Goal: Task Accomplishment & Management: Manage account settings

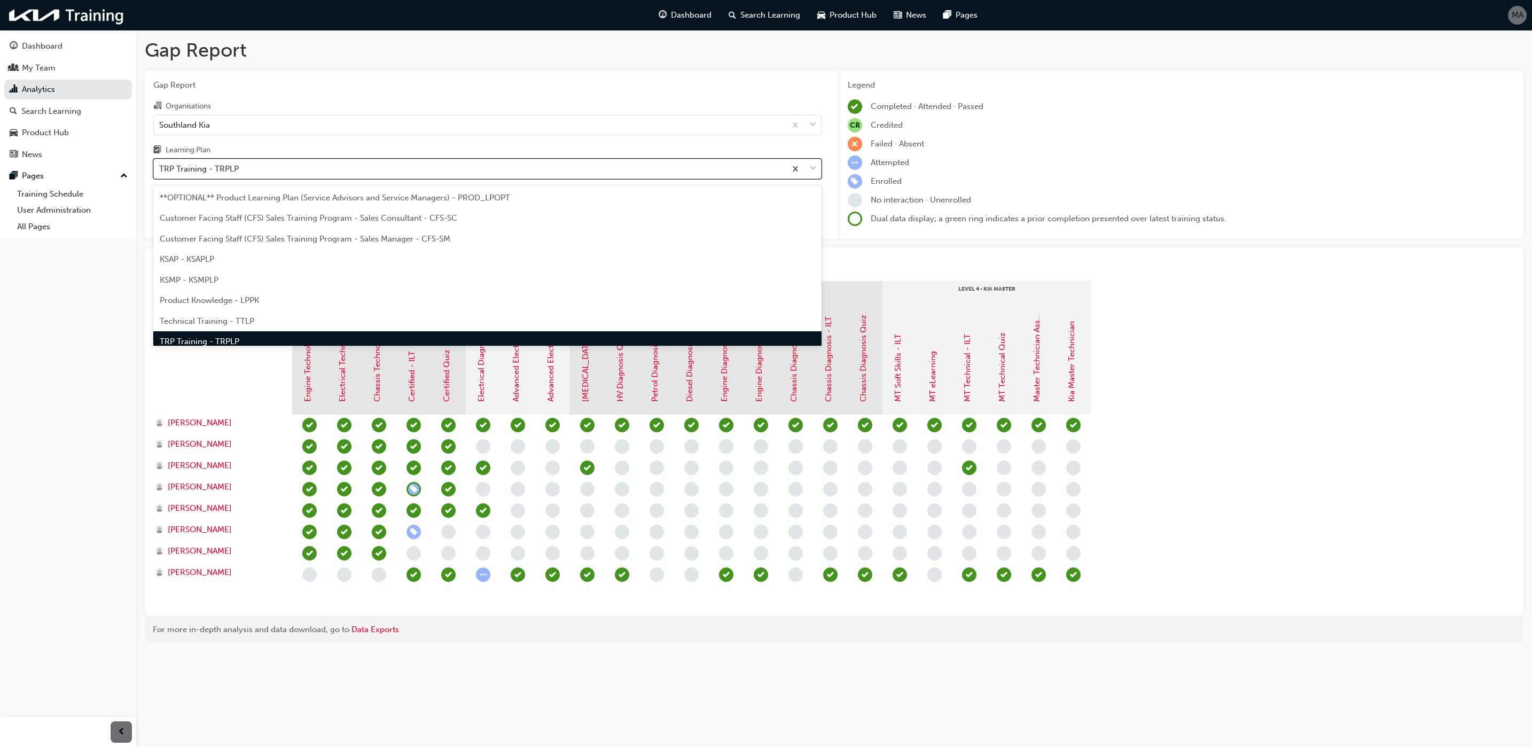
click at [263, 170] on div "TRP Training - TRPLP" at bounding box center [470, 169] width 632 height 19
click at [160, 170] on input "Learning Plan option TRP Training - TRPLP focused, 8 of 9. 9 results available.…" at bounding box center [159, 168] width 1 height 9
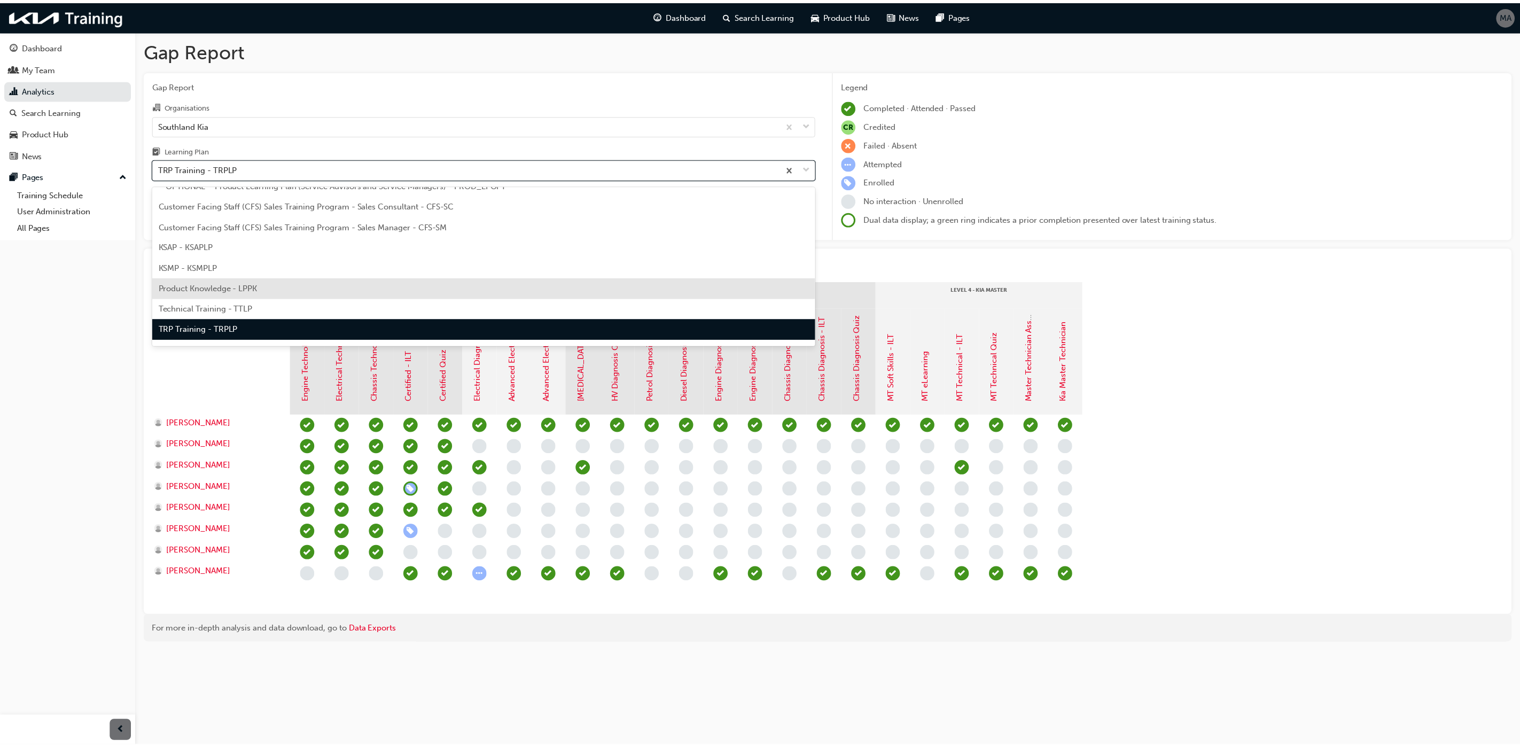
scroll to position [29, 0]
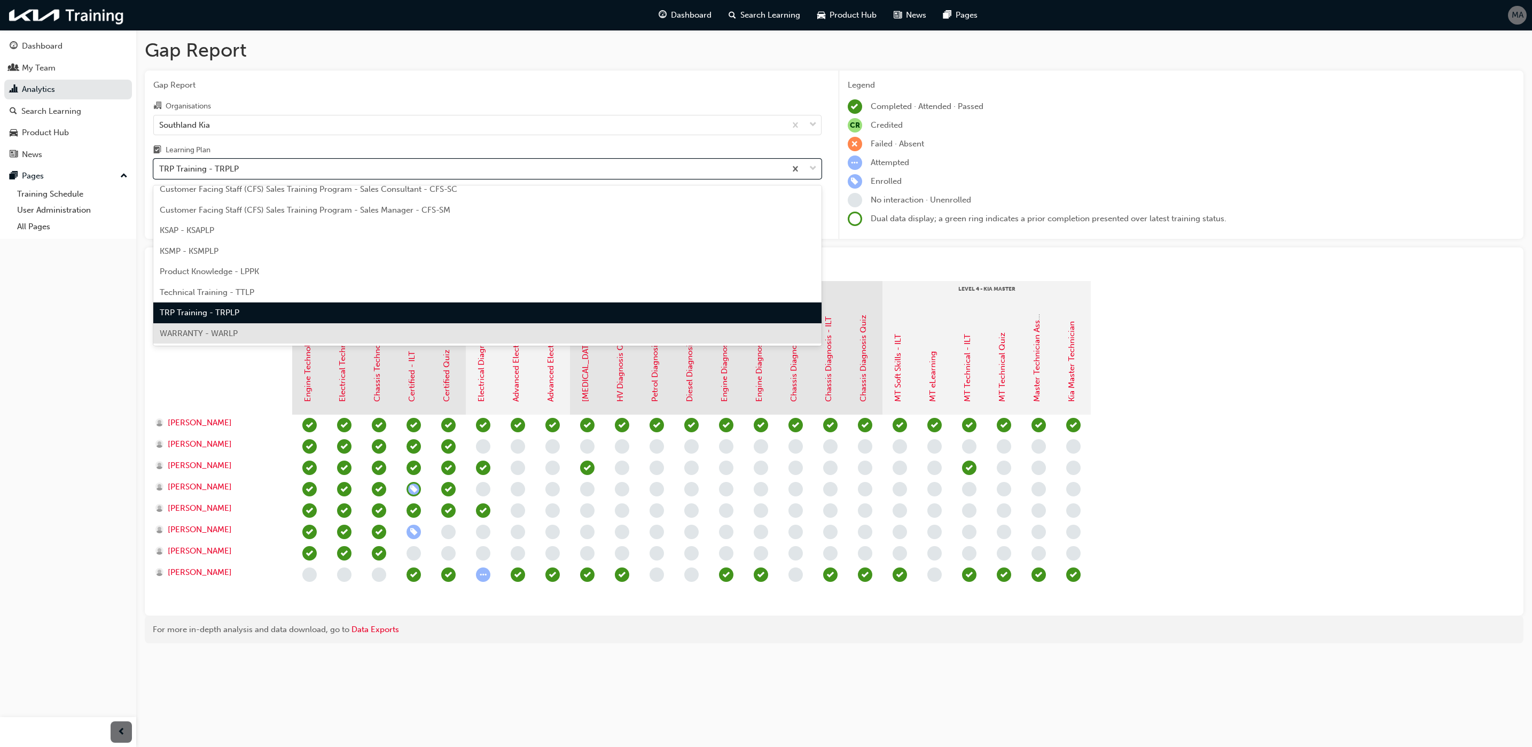
click at [229, 329] on span "WARRANTY - WARLP" at bounding box center [199, 334] width 78 height 10
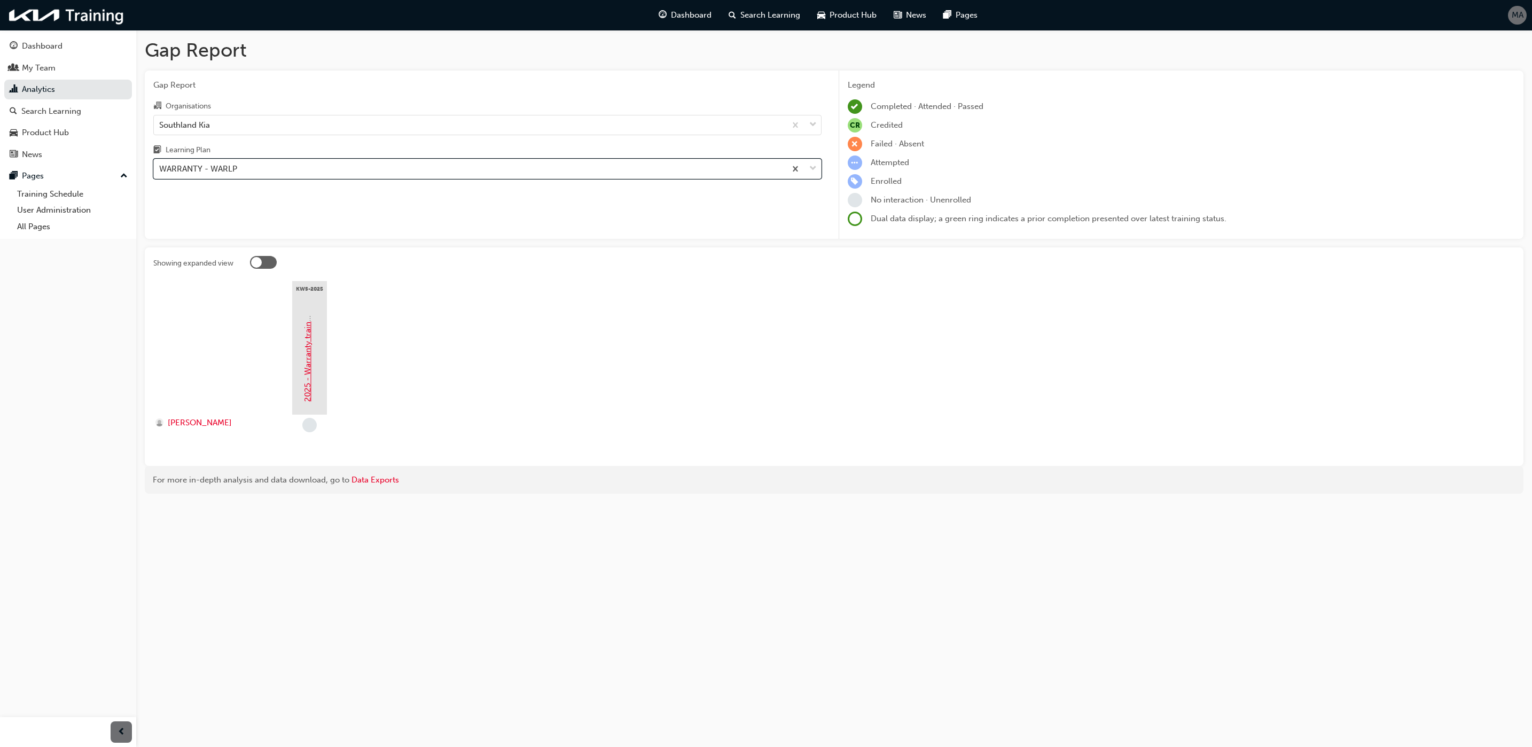
click at [308, 362] on link "2025 - Warranty training" at bounding box center [308, 356] width 10 height 92
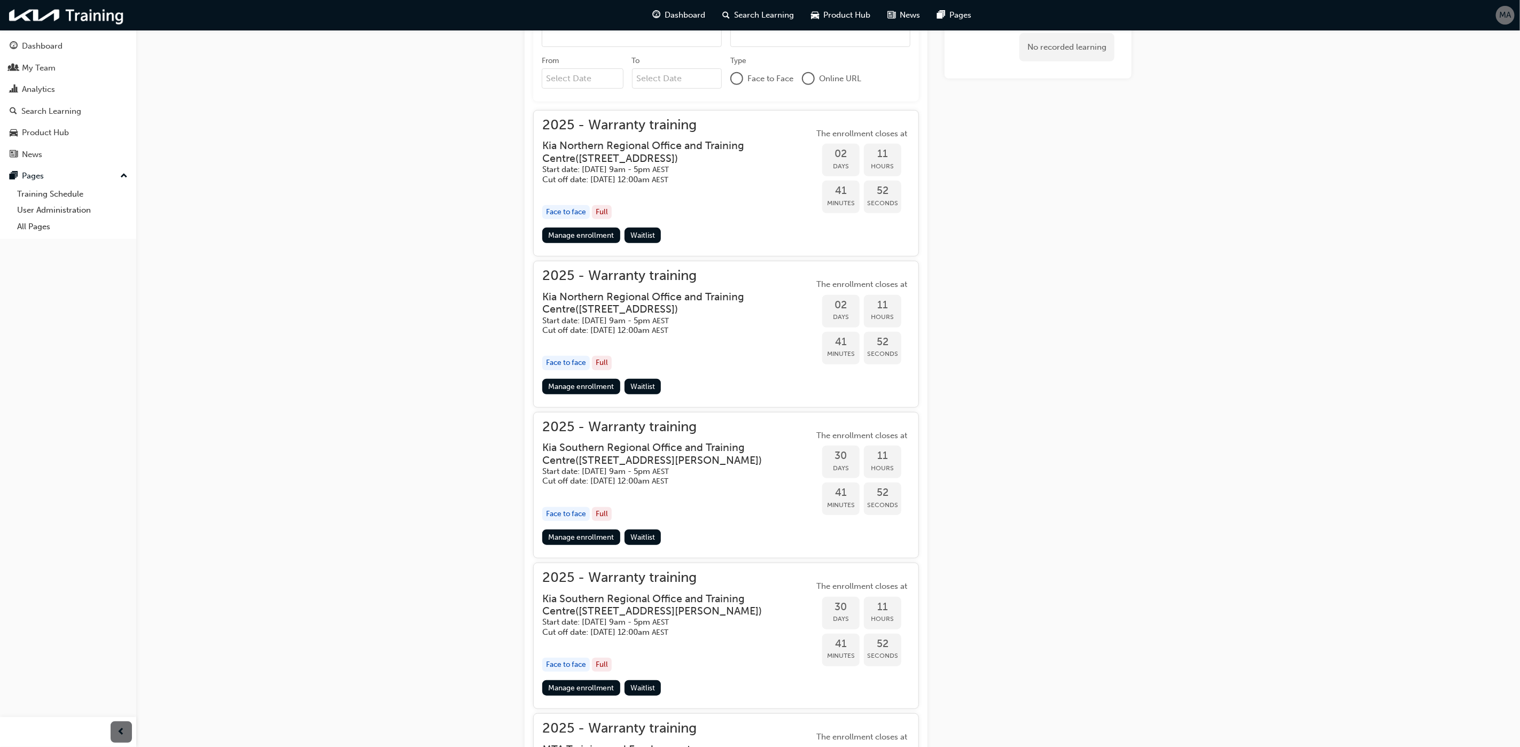
scroll to position [401, 0]
click at [576, 536] on link "Manage enrollment" at bounding box center [581, 535] width 78 height 15
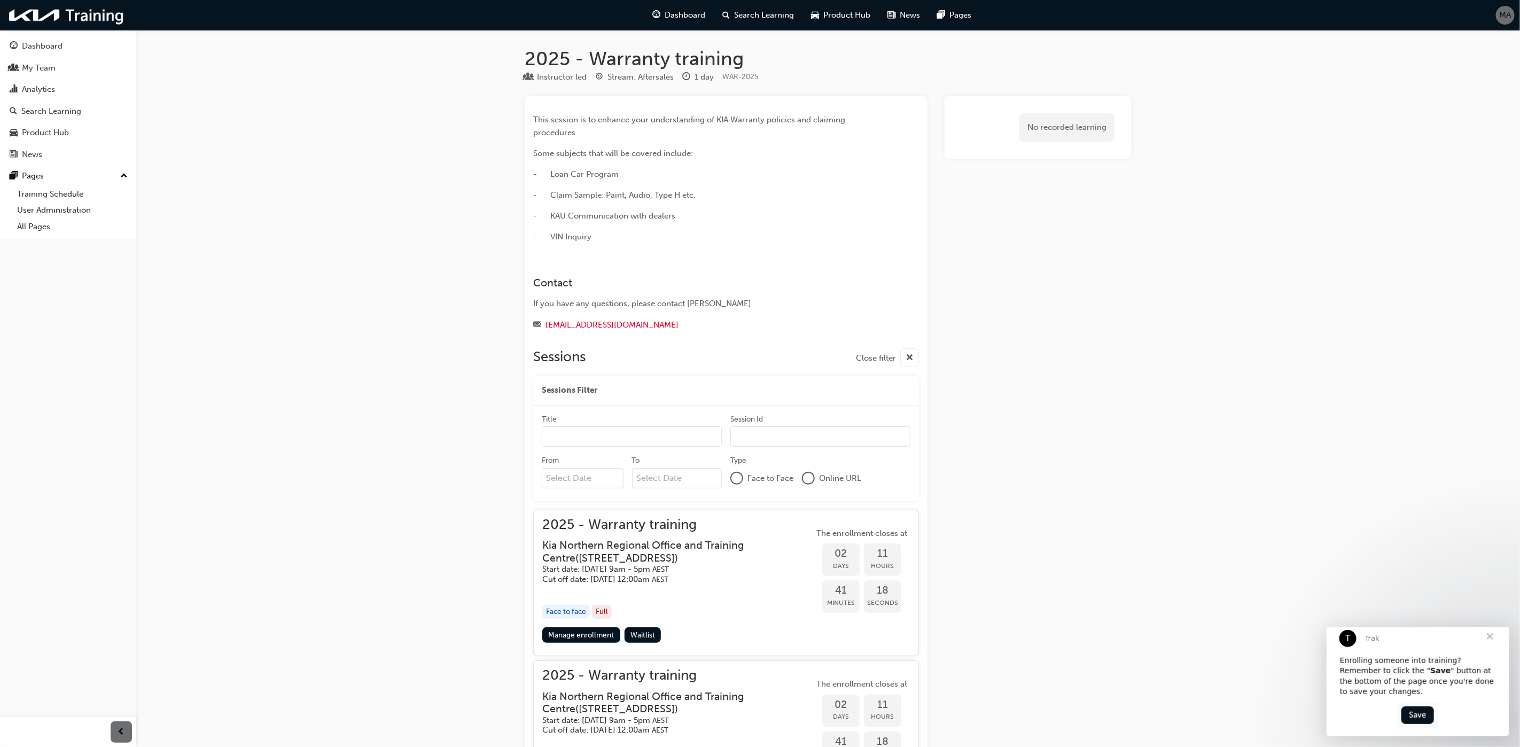
scroll to position [401, 0]
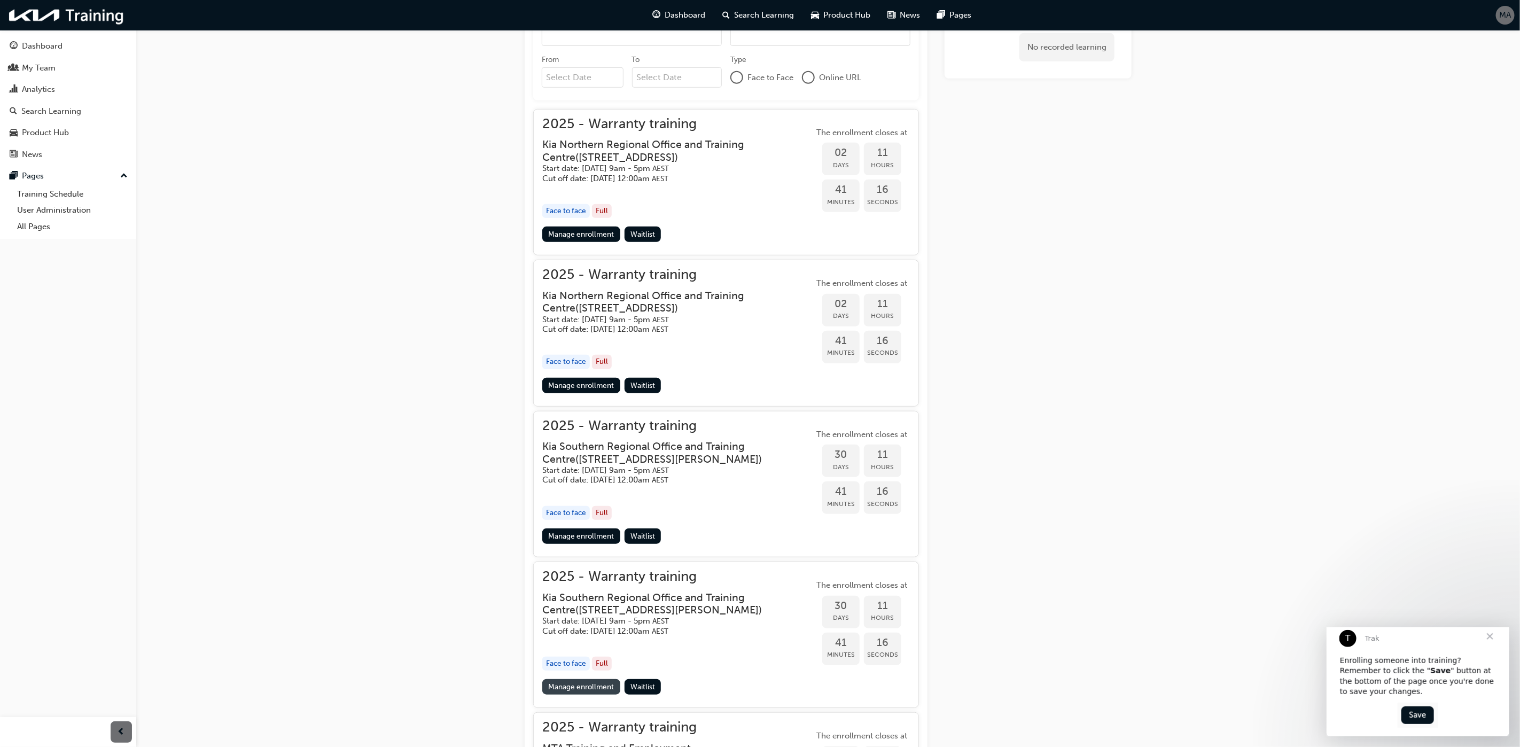
click at [575, 691] on link "Manage enrollment" at bounding box center [581, 686] width 78 height 15
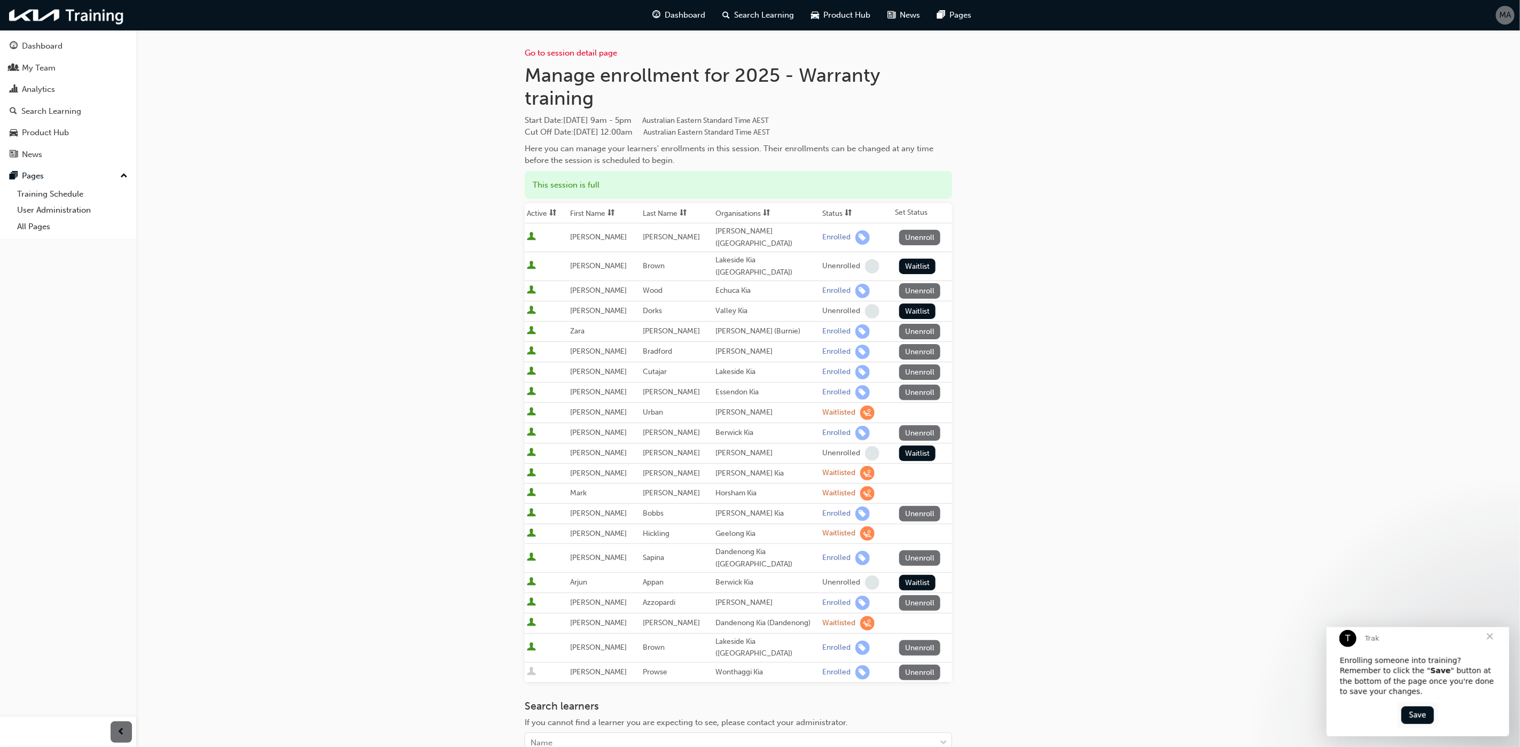
click at [921, 665] on button "Unenroll" at bounding box center [920, 672] width 42 height 15
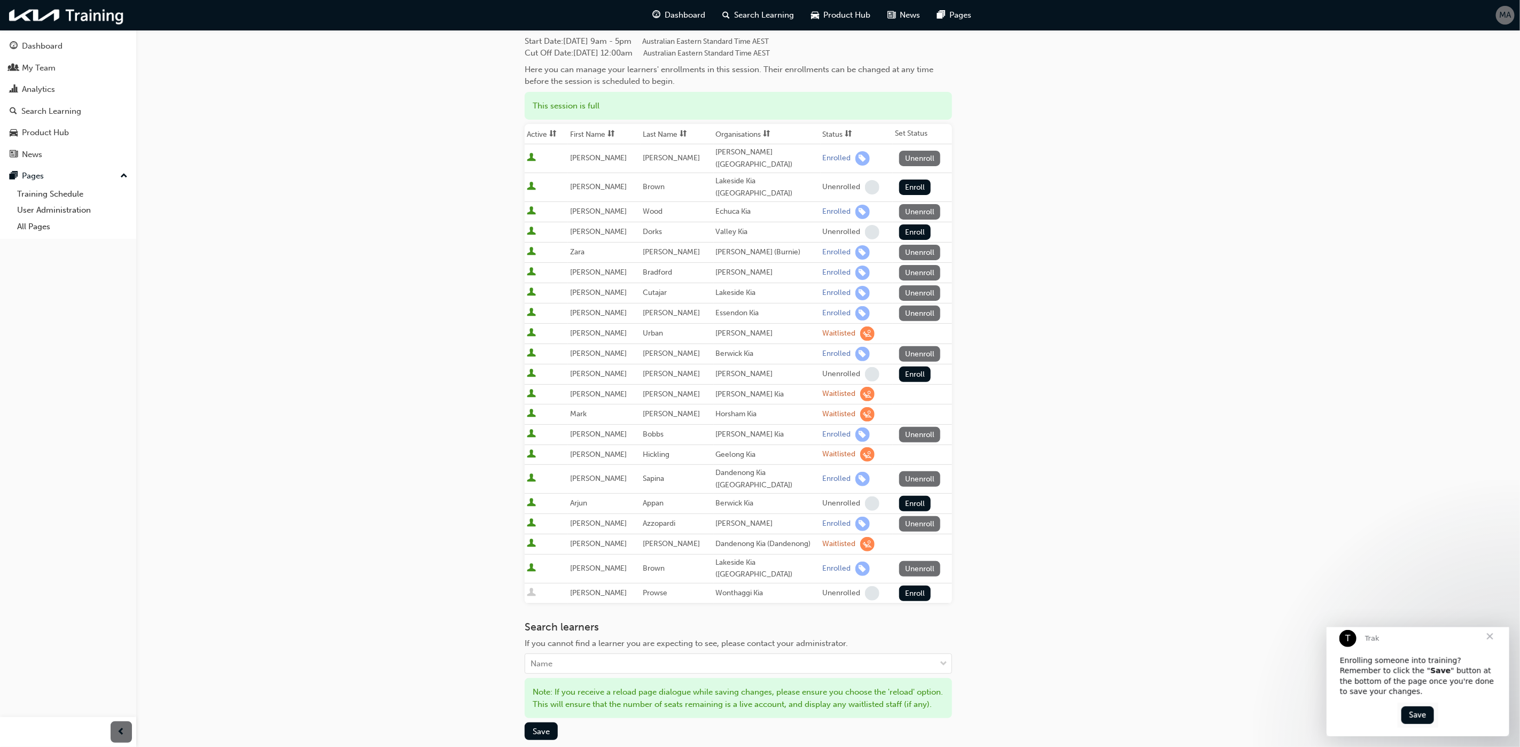
scroll to position [80, 0]
click at [528, 721] on button "Save" at bounding box center [541, 730] width 33 height 18
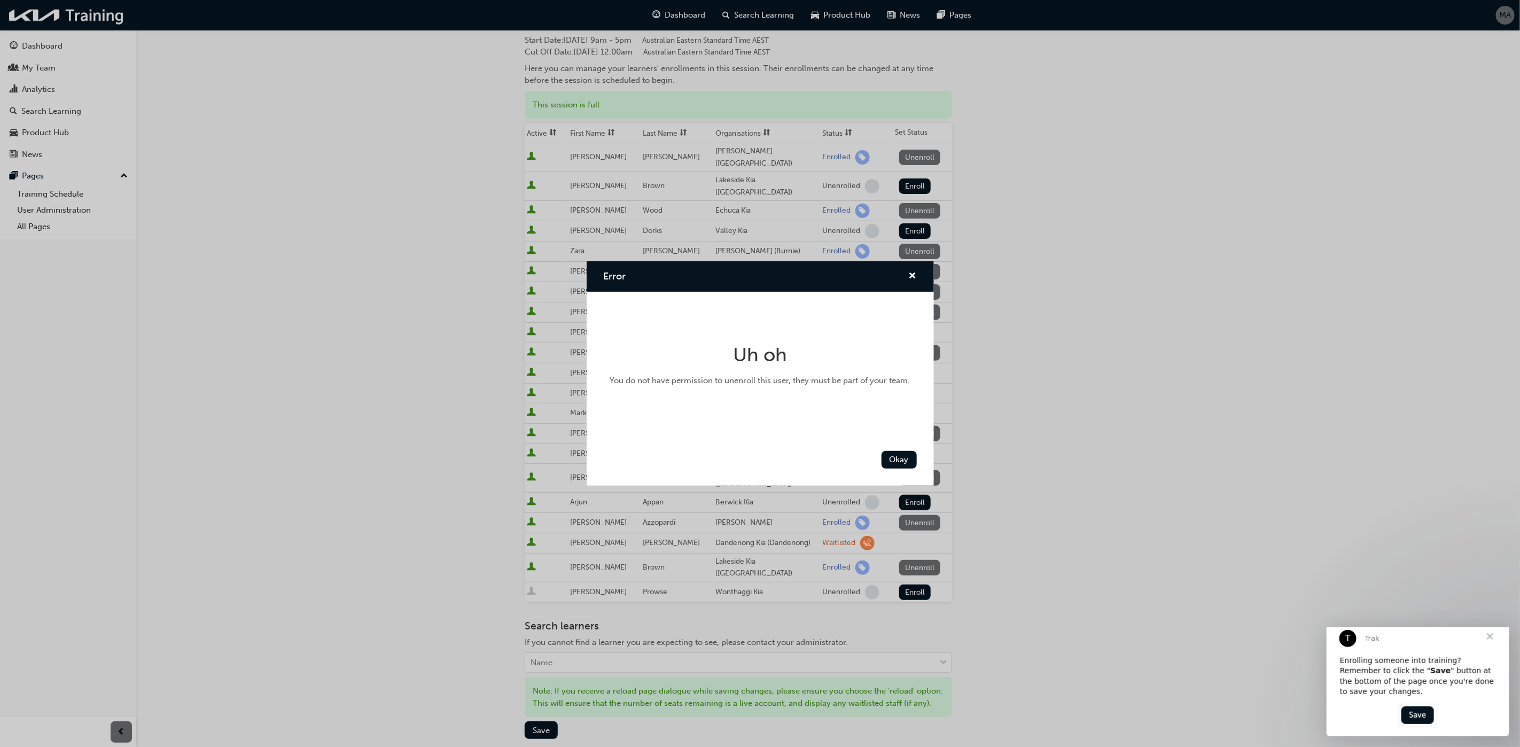
click at [919, 276] on div "Error" at bounding box center [760, 276] width 347 height 30
click at [914, 276] on span "cross-icon" at bounding box center [913, 277] width 8 height 10
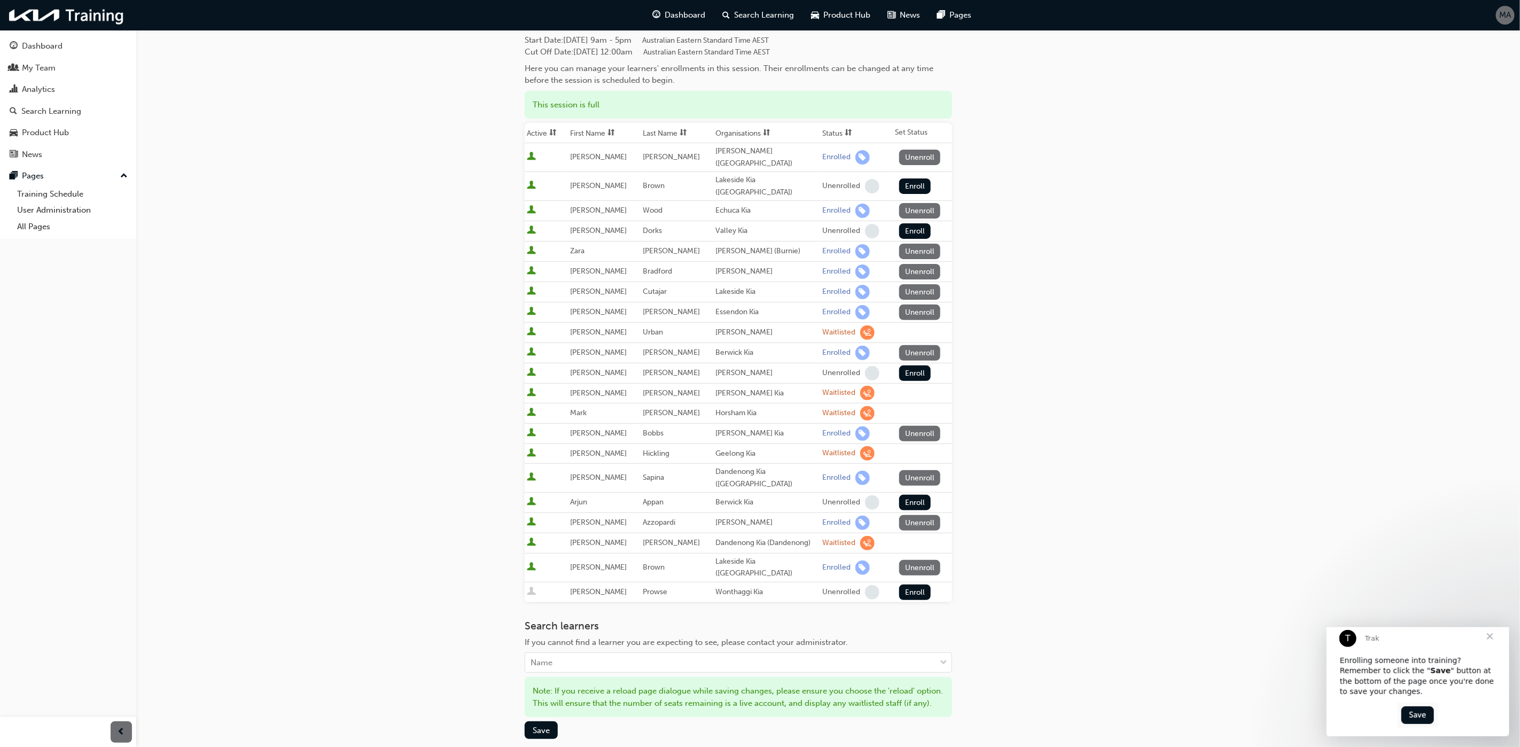
click at [1257, 396] on div "Go to session detail page Manage enrollment for 2025 - Warranty training Start …" at bounding box center [760, 401] width 1520 height 963
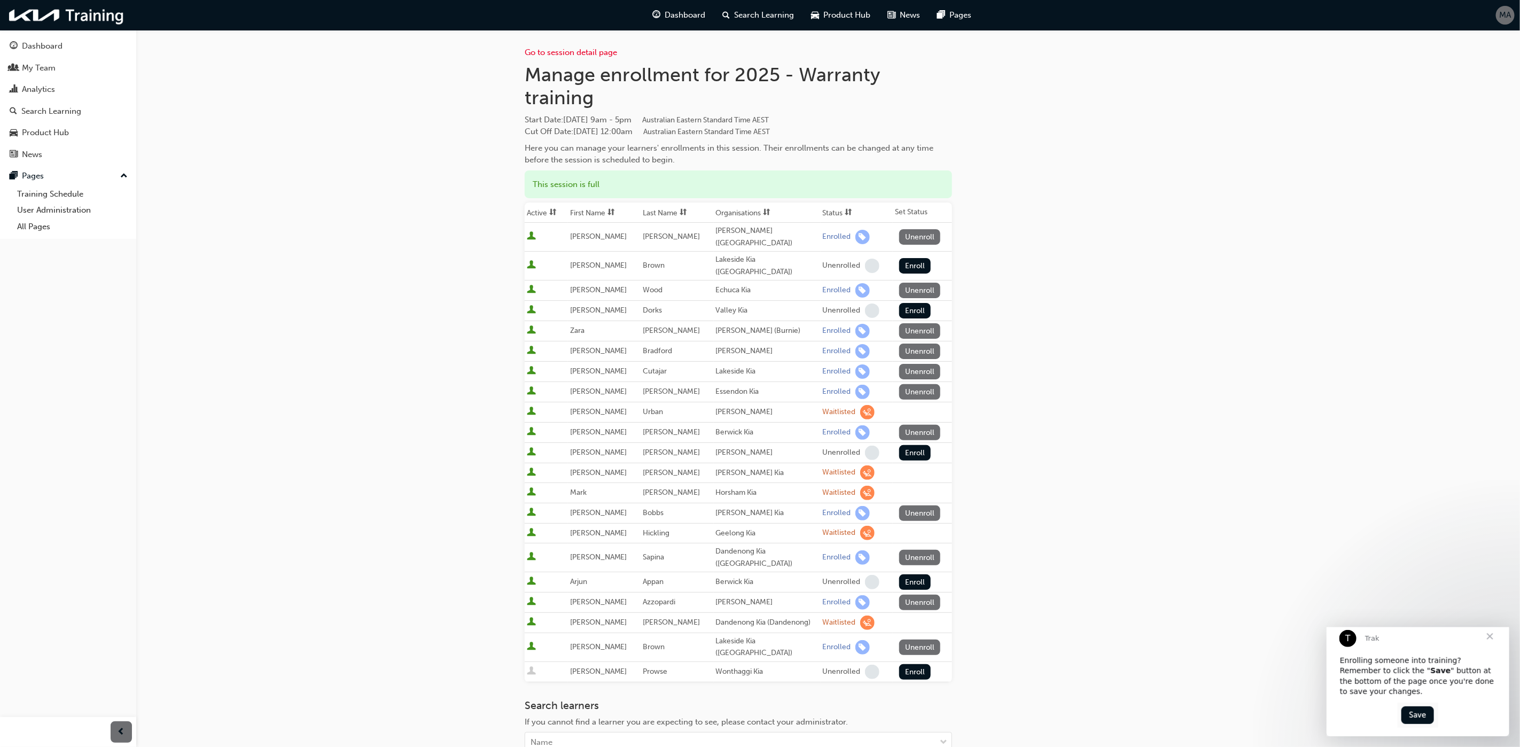
scroll to position [0, 0]
